Goal: Task Accomplishment & Management: Use online tool/utility

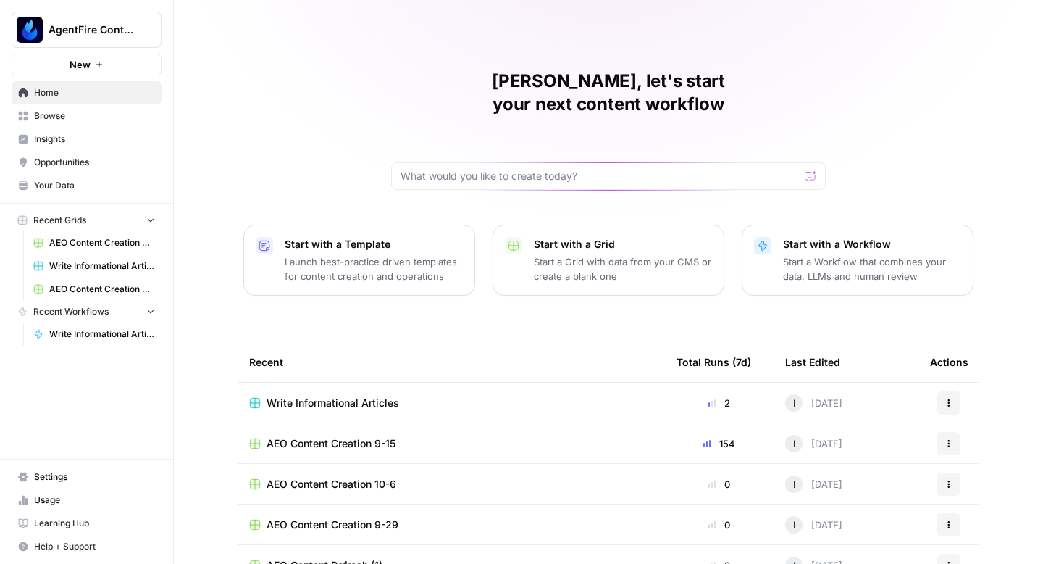
click at [78, 164] on span "Opportunities" at bounding box center [94, 162] width 121 height 13
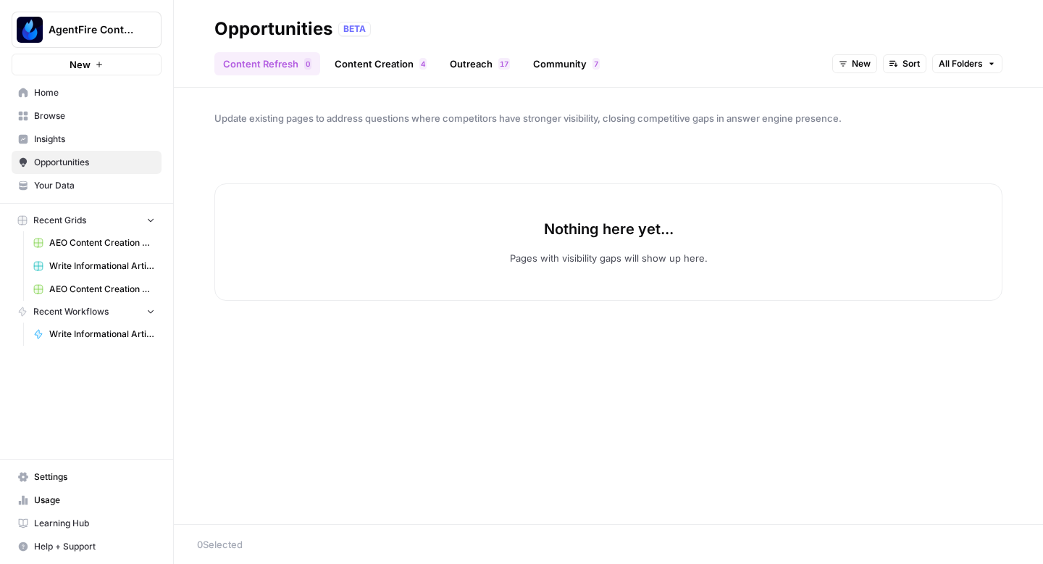
click at [374, 56] on link "Content Creation 4" at bounding box center [380, 63] width 109 height 23
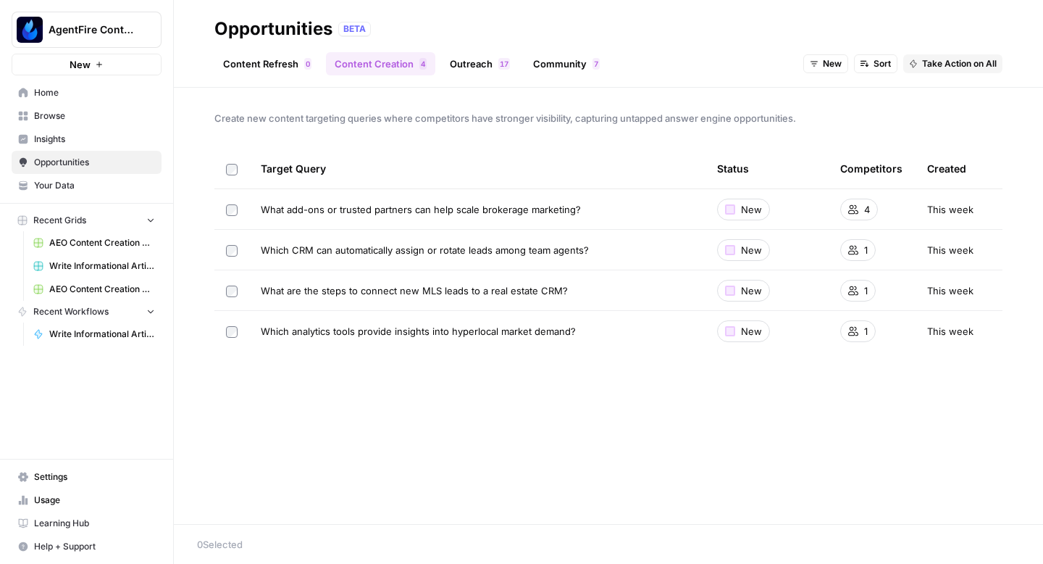
click at [939, 62] on span "Take Action on All" at bounding box center [959, 63] width 75 height 13
click at [954, 98] on span "Create New Grid" at bounding box center [974, 95] width 87 height 14
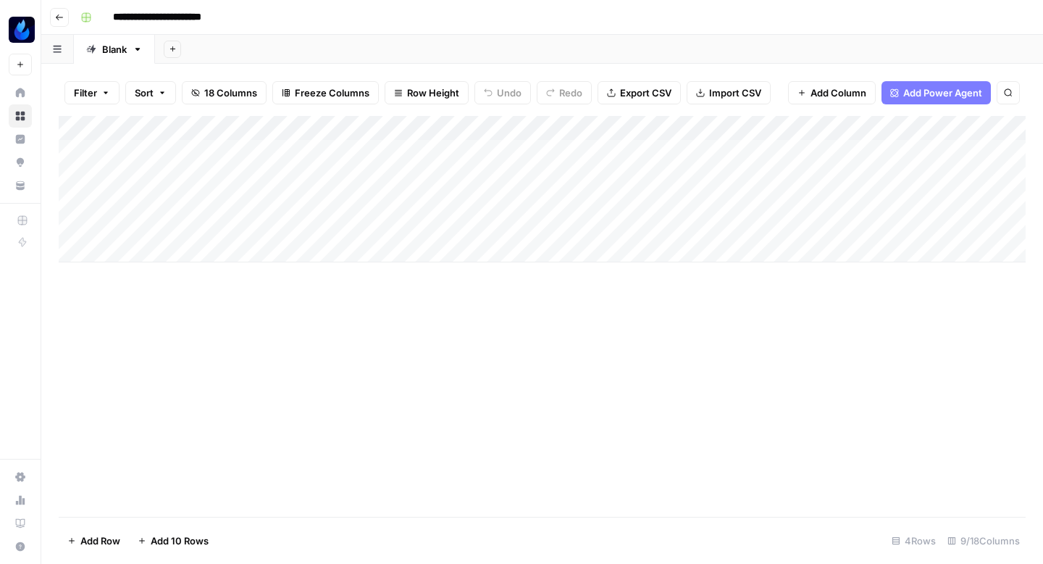
click at [200, 23] on input "**********" at bounding box center [173, 17] width 135 height 23
type input "**********"
click at [477, 147] on div "Add Column" at bounding box center [542, 189] width 967 height 146
click at [477, 172] on div "Add Column" at bounding box center [542, 189] width 967 height 146
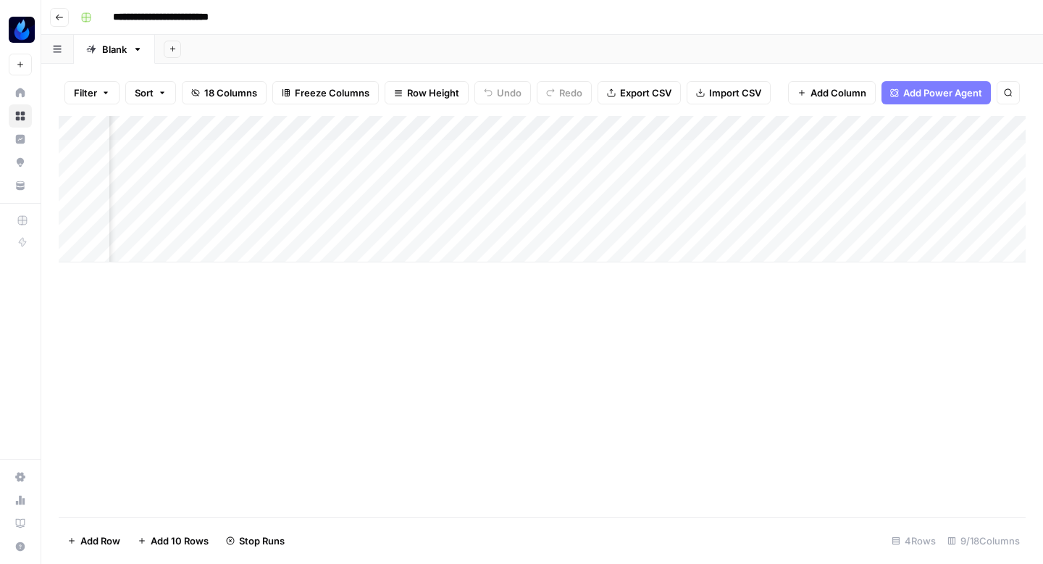
click at [477, 198] on div "Add Column" at bounding box center [542, 189] width 967 height 146
click at [475, 220] on div "Add Column" at bounding box center [542, 189] width 967 height 146
click at [539, 150] on div "Add Column" at bounding box center [542, 189] width 967 height 146
click at [537, 169] on div "Add Column" at bounding box center [542, 189] width 967 height 146
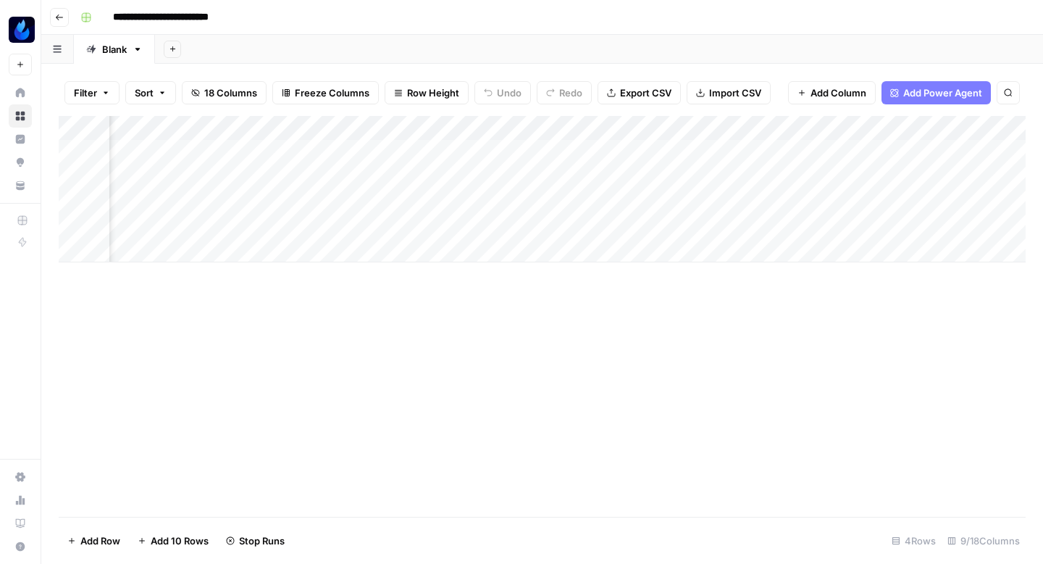
click at [537, 196] on div "Add Column" at bounding box center [542, 189] width 967 height 146
click at [535, 218] on div "Add Column" at bounding box center [542, 189] width 967 height 146
click at [476, 420] on div "Add Column" at bounding box center [542, 316] width 967 height 401
